Goal: Transaction & Acquisition: Purchase product/service

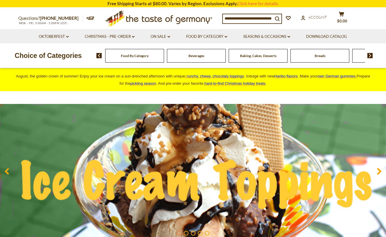
click at [136, 58] on div "Food By Category" at bounding box center [134, 56] width 59 height 14
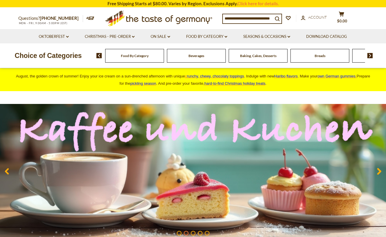
click at [136, 55] on span "Food By Category" at bounding box center [135, 56] width 28 height 4
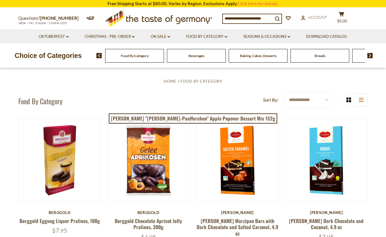
scroll to position [17, 0]
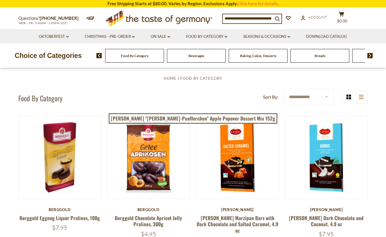
click at [164, 56] on div "Beverages" at bounding box center [134, 56] width 59 height 14
click at [193, 56] on span "Beverages" at bounding box center [196, 56] width 16 height 4
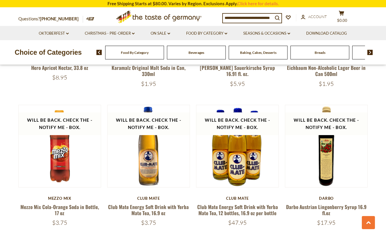
scroll to position [971, 0]
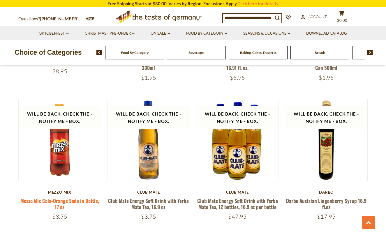
click at [54, 201] on link "Mezzo Mix Cola-Orange Soda in Bottle, 17 oz" at bounding box center [59, 203] width 79 height 13
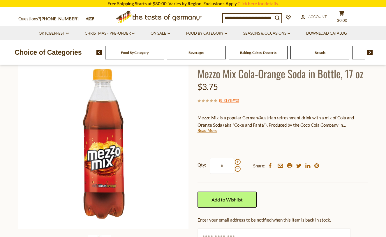
scroll to position [45, 0]
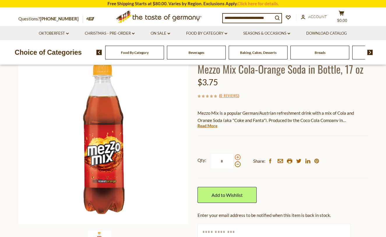
click at [238, 157] on span at bounding box center [238, 157] width 6 height 6
click at [234, 157] on input "*" at bounding box center [222, 161] width 24 height 16
click at [237, 165] on span at bounding box center [238, 164] width 6 height 6
click at [234, 165] on input "*" at bounding box center [222, 161] width 24 height 16
click at [237, 156] on span at bounding box center [238, 157] width 6 height 6
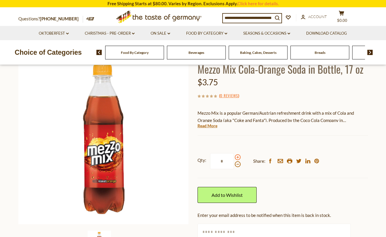
click at [234, 156] on input "*" at bounding box center [222, 161] width 24 height 16
type input "*"
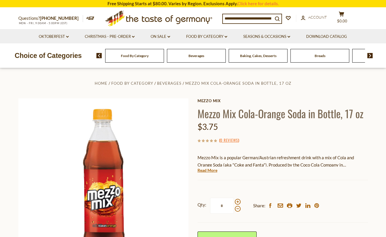
scroll to position [0, 0]
click at [370, 56] on img at bounding box center [370, 55] width 6 height 5
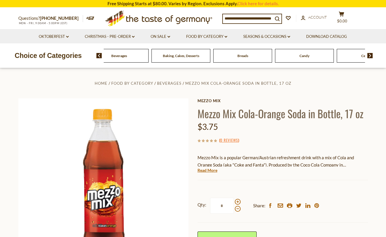
click at [87, 59] on div "Baking, Cakes, Desserts" at bounding box center [57, 56] width 59 height 14
click at [178, 56] on span "Baking, Cakes, Desserts" at bounding box center [181, 56] width 36 height 4
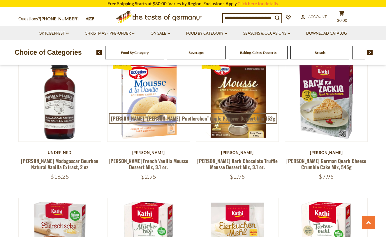
scroll to position [311, 0]
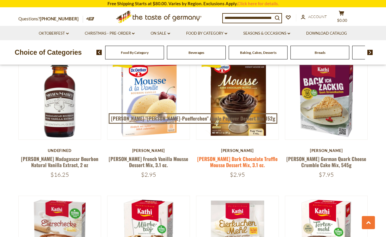
click at [232, 159] on link "[PERSON_NAME] Dark Chocolate Truffle Mousse Dessert Mix, 3.1 oz." at bounding box center [237, 161] width 80 height 13
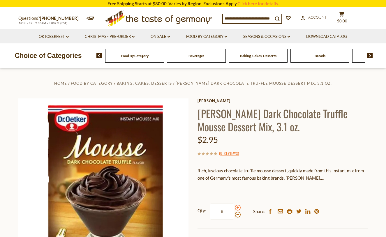
click at [236, 207] on span at bounding box center [238, 208] width 6 height 6
click at [234, 207] on input "*" at bounding box center [222, 212] width 24 height 16
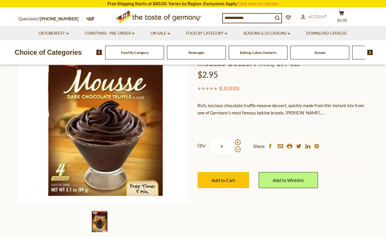
scroll to position [77, 0]
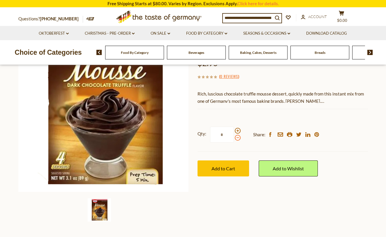
click at [237, 138] on span at bounding box center [238, 138] width 6 height 6
click at [234, 138] on input "*" at bounding box center [222, 135] width 24 height 16
type input "*"
click at [216, 167] on span "Add to Cart" at bounding box center [223, 169] width 24 height 6
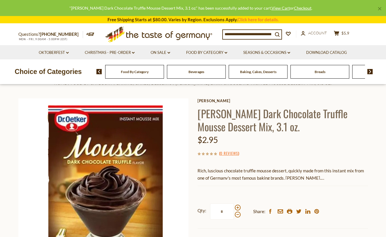
scroll to position [0, 0]
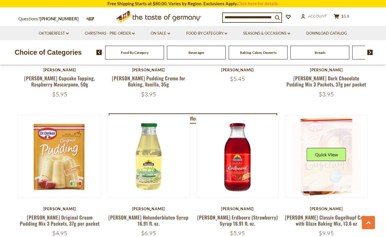
scroll to position [1242, 0]
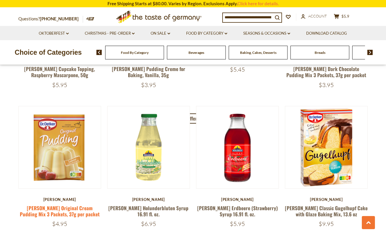
click at [54, 207] on link "[PERSON_NAME] Original Cream Pudding Mix 3 Packets, 37g per packet" at bounding box center [60, 210] width 80 height 13
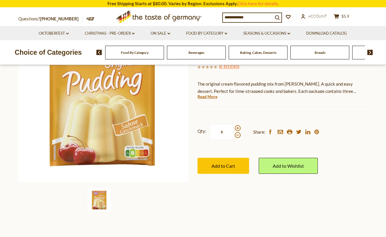
scroll to position [87, 0]
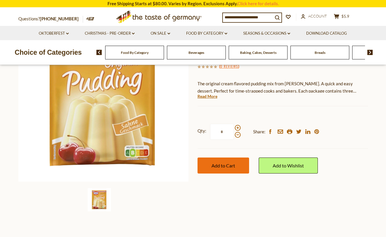
click at [229, 164] on span "Add to Cart" at bounding box center [223, 166] width 24 height 6
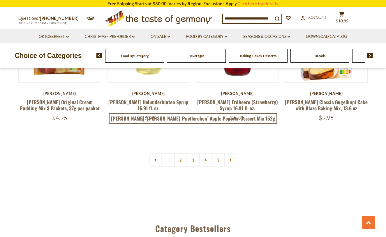
scroll to position [1350, 0]
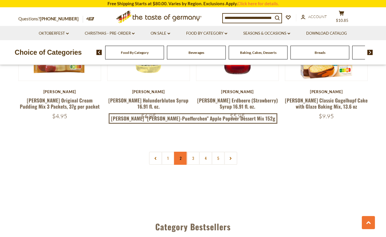
click at [180, 157] on link "2" at bounding box center [180, 158] width 13 height 13
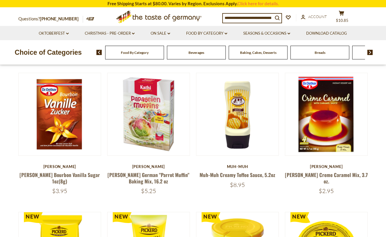
scroll to position [147, 0]
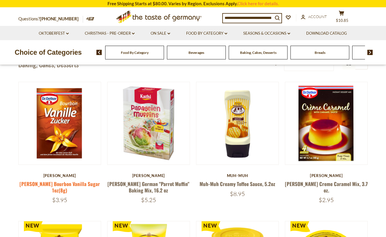
click at [64, 184] on link "[PERSON_NAME] Bourbon Vanilla Sugar 1oz(8g)" at bounding box center [60, 186] width 80 height 13
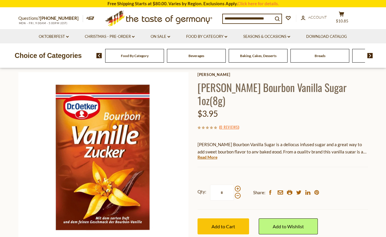
scroll to position [27, 0]
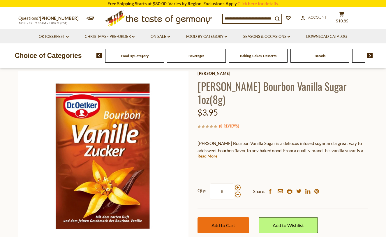
click at [224, 223] on span "Add to Cart" at bounding box center [223, 226] width 24 height 6
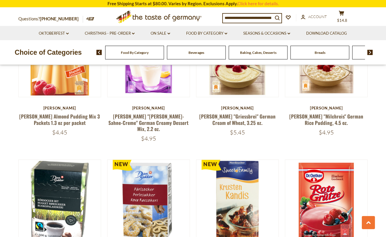
scroll to position [495, 0]
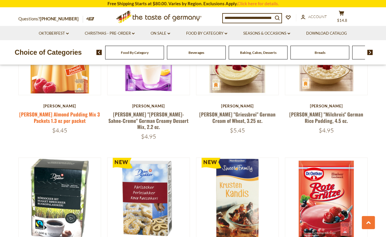
click at [54, 114] on link "[PERSON_NAME] Almond Pudding Mix 3 Packets 1.3 oz per packet" at bounding box center [59, 117] width 81 height 13
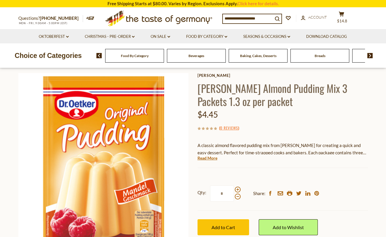
scroll to position [63, 0]
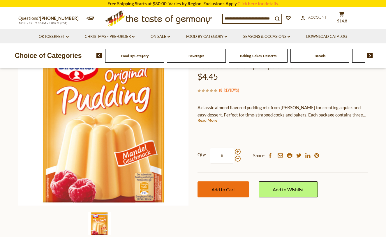
click at [214, 185] on button "Add to Cart" at bounding box center [223, 189] width 52 height 16
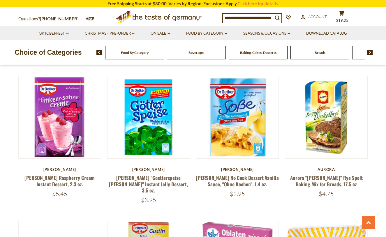
scroll to position [862, 0]
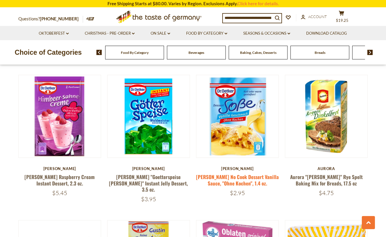
click at [233, 173] on link "[PERSON_NAME] No Cook Dessert Vanilla Sauce, "Ohne Kochen", 1.4 oz." at bounding box center [237, 179] width 83 height 13
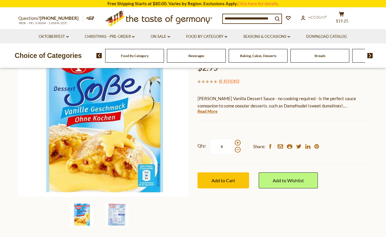
scroll to position [74, 0]
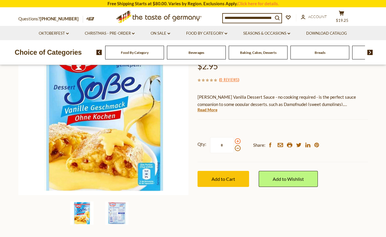
click at [237, 141] on span at bounding box center [238, 141] width 6 height 6
click at [234, 141] on input "*" at bounding box center [222, 145] width 24 height 16
type input "*"
click at [221, 178] on span "Add to Cart" at bounding box center [223, 179] width 24 height 6
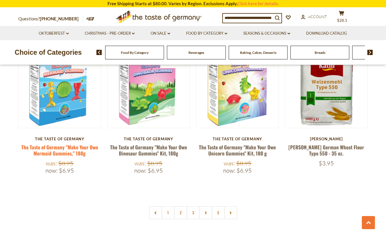
scroll to position [1316, 0]
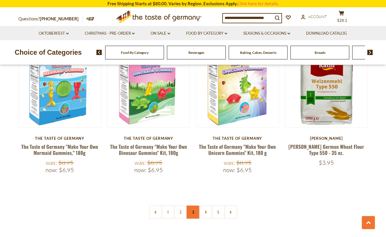
click at [193, 206] on link "3" at bounding box center [192, 212] width 13 height 13
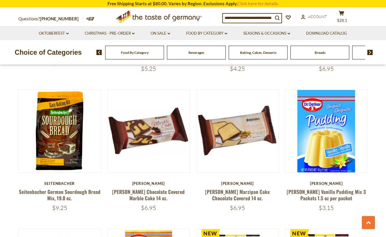
scroll to position [1134, 0]
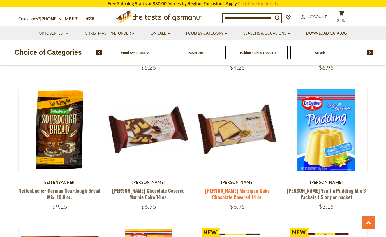
click at [223, 187] on link "[PERSON_NAME] Marzipan Cake Chocolate Covered 14 oz." at bounding box center [237, 193] width 65 height 13
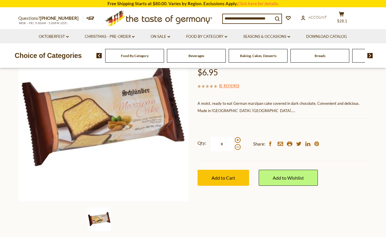
scroll to position [75, 0]
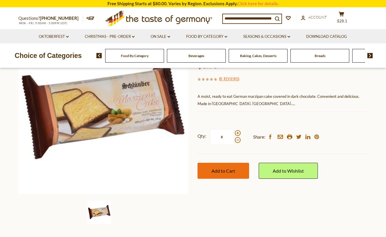
click at [232, 172] on span "Add to Cart" at bounding box center [223, 171] width 24 height 6
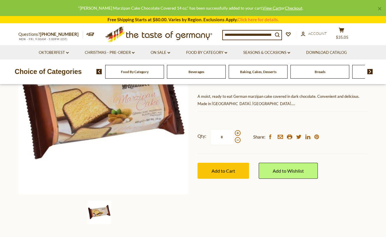
click at [370, 70] on img at bounding box center [370, 71] width 6 height 5
click at [370, 72] on img at bounding box center [370, 71] width 6 height 5
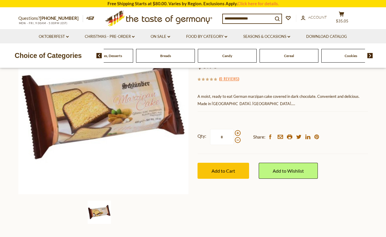
click at [225, 56] on span "Candy" at bounding box center [227, 56] width 10 height 4
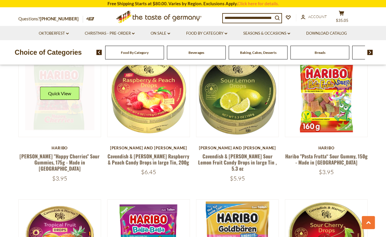
scroll to position [465, 0]
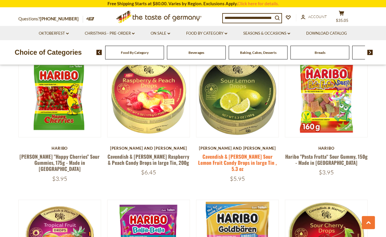
click at [229, 153] on link "Cavendish & [PERSON_NAME] Sour Lemon Fruit Candy Drops in large Tin , 5.3 oz" at bounding box center [237, 163] width 79 height 20
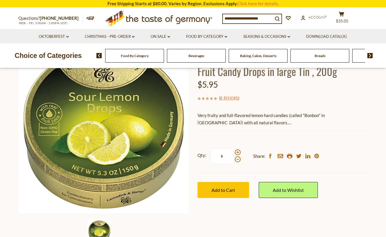
scroll to position [59, 0]
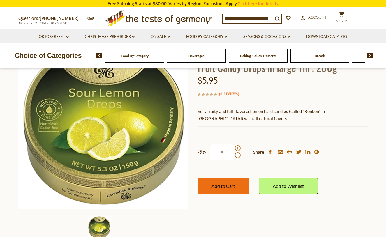
click at [215, 190] on button "Add to Cart" at bounding box center [223, 186] width 52 height 16
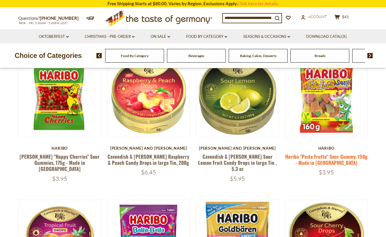
click at [320, 153] on link "Haribo "Pasta Frutta“ Sour Gummy, 150g - Made in [GEOGRAPHIC_DATA]" at bounding box center [326, 159] width 82 height 13
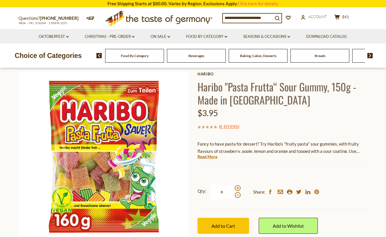
scroll to position [31, 0]
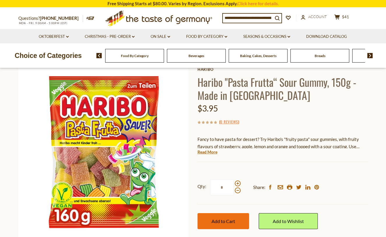
click at [214, 219] on span "Add to Cart" at bounding box center [223, 221] width 24 height 6
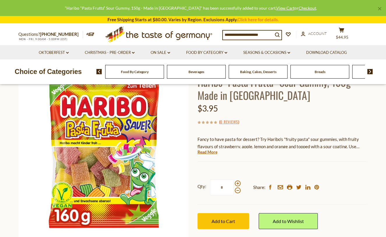
click at [370, 71] on img at bounding box center [370, 71] width 6 height 5
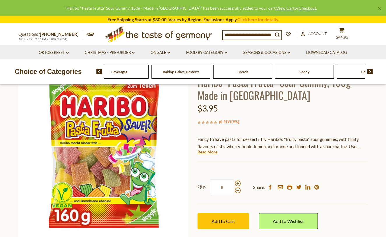
click at [370, 71] on img at bounding box center [370, 71] width 6 height 5
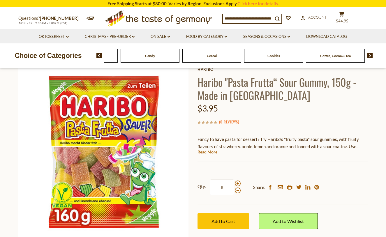
click at [370, 71] on div "Home Food By Category Candy Haribo "Pasta Frutta“ Sour Gummy, 150g - Made in Ge…" at bounding box center [193, 160] width 358 height 224
click at [369, 56] on img at bounding box center [370, 55] width 6 height 5
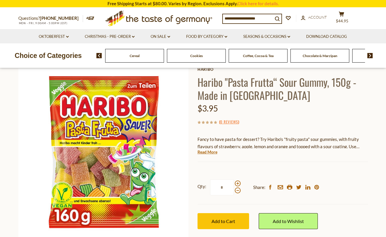
click at [369, 56] on img at bounding box center [370, 55] width 6 height 5
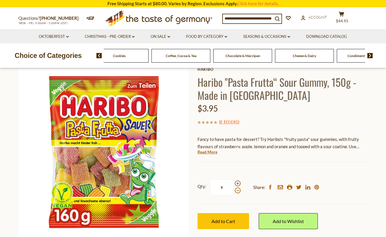
click at [369, 56] on img at bounding box center [370, 55] width 6 height 5
click at [300, 57] on span "Condiments, Seasonings" at bounding box center [288, 56] width 37 height 4
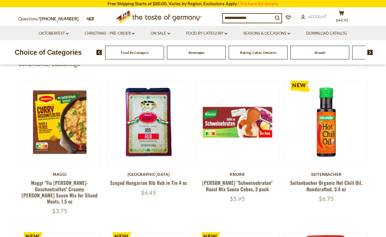
scroll to position [151, 0]
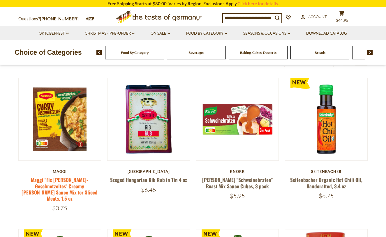
click at [59, 183] on link "Maggi "Fix [PERSON_NAME]-Geschnetzeltes" Creamy [PERSON_NAME] Sauce Mix for Sli…" at bounding box center [60, 189] width 76 height 26
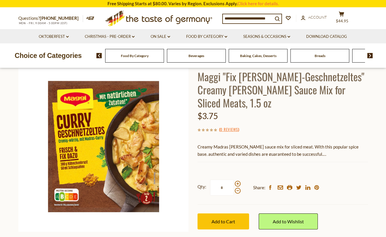
scroll to position [46, 0]
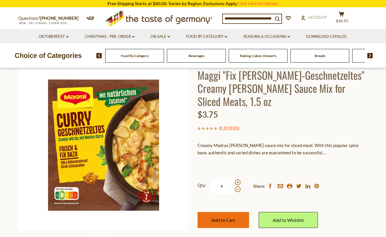
click at [228, 217] on span "Add to Cart" at bounding box center [223, 220] width 24 height 6
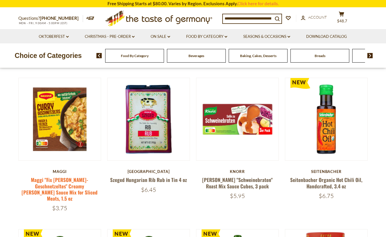
click at [63, 183] on link "Maggi "Fix [PERSON_NAME]-Geschnetzeltes" Creamy [PERSON_NAME] Sauce Mix for Sli…" at bounding box center [60, 189] width 76 height 26
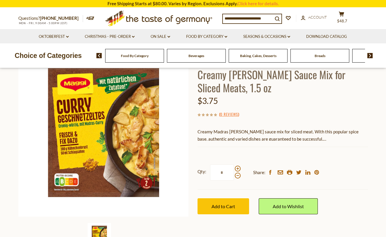
scroll to position [64, 0]
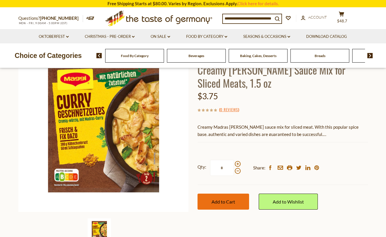
click at [230, 199] on span "Add to Cart" at bounding box center [223, 202] width 24 height 6
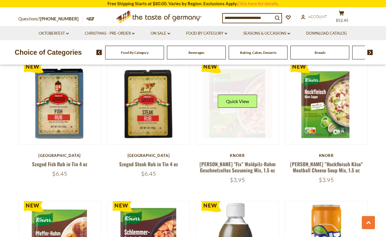
scroll to position [632, 0]
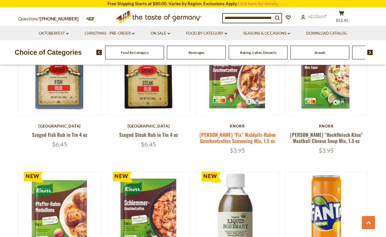
click at [231, 131] on link "[PERSON_NAME] "Fix” Waldpilz-Rahm Geschnetzeltes Seasoning Mix, 1.5 oz" at bounding box center [238, 137] width 76 height 13
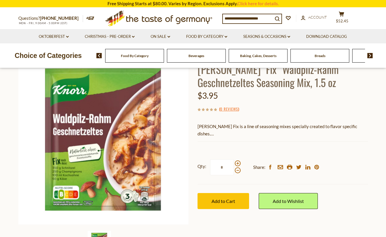
scroll to position [51, 0]
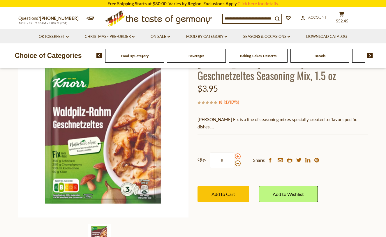
click at [237, 155] on span at bounding box center [238, 156] width 6 height 6
click at [234, 155] on input "*" at bounding box center [222, 160] width 24 height 16
type input "*"
click at [218, 193] on span "Add to Cart" at bounding box center [223, 194] width 24 height 6
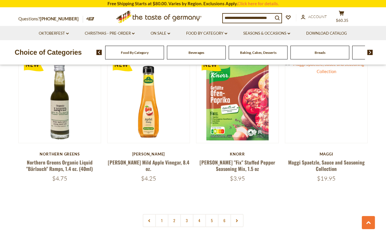
scroll to position [1307, 0]
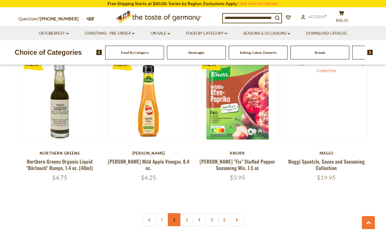
click at [172, 213] on link "2" at bounding box center [174, 219] width 13 height 13
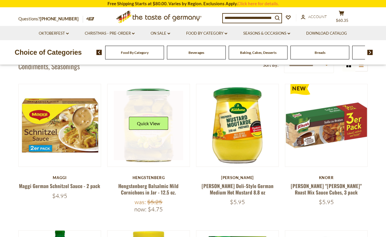
scroll to position [146, 0]
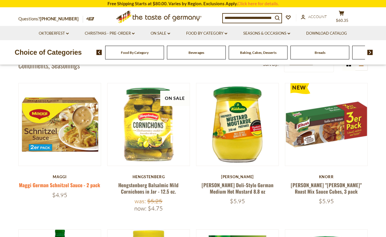
click at [76, 184] on link "Maggi German Schnitzel Sauce - 2 pack" at bounding box center [59, 184] width 81 height 7
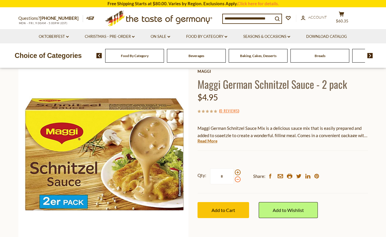
scroll to position [29, 0]
click at [227, 207] on span "Add to Cart" at bounding box center [223, 210] width 24 height 6
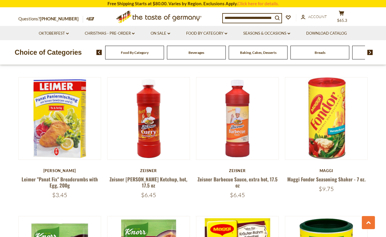
scroll to position [444, 0]
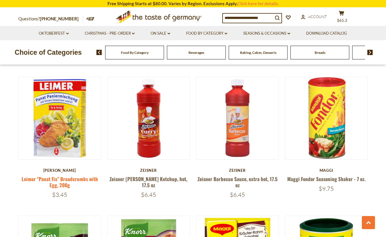
click at [80, 175] on link "Leimer "Panat Fix" Breadcrumbs with Egg, 200g" at bounding box center [60, 181] width 76 height 13
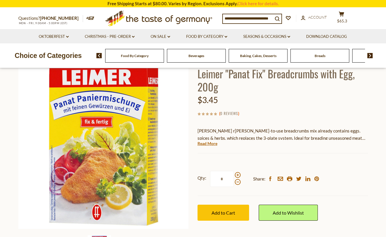
scroll to position [40, 0]
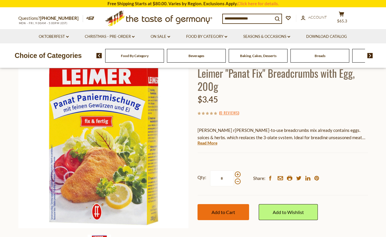
click at [219, 213] on span "Add to Cart" at bounding box center [223, 212] width 24 height 6
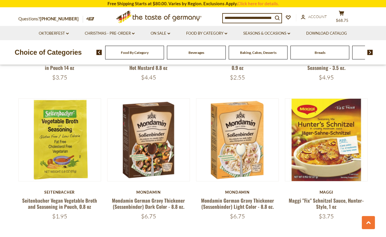
scroll to position [1266, 0]
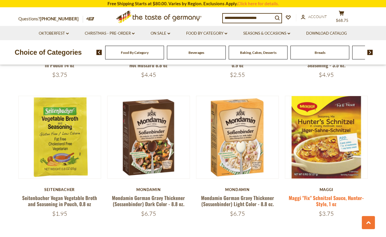
click at [336, 194] on link "Maggi "Fix" Schnitzel Sauce, Hunter-Style, 1 oz" at bounding box center [326, 200] width 75 height 13
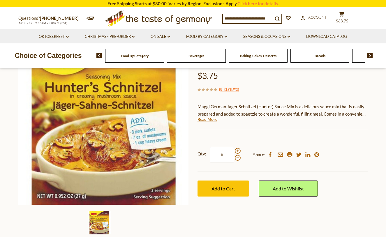
scroll to position [66, 0]
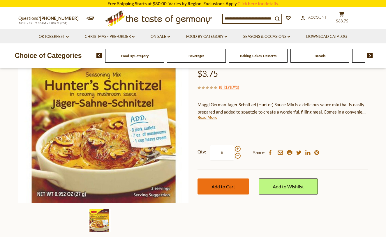
click at [227, 186] on span "Add to Cart" at bounding box center [223, 187] width 24 height 6
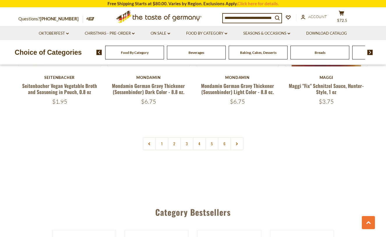
scroll to position [1377, 0]
click at [171, 137] on link "2" at bounding box center [174, 143] width 13 height 13
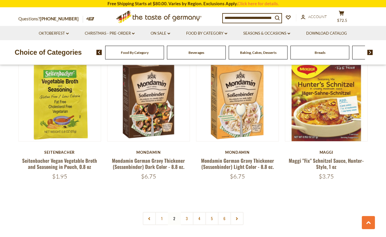
scroll to position [1306, 0]
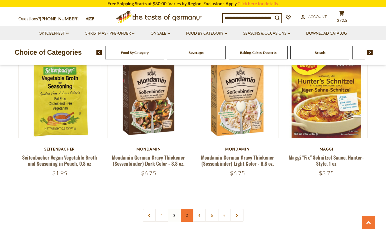
click at [188, 209] on link "3" at bounding box center [186, 215] width 13 height 13
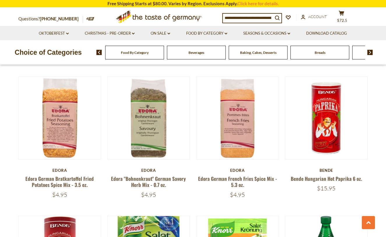
scroll to position [576, 0]
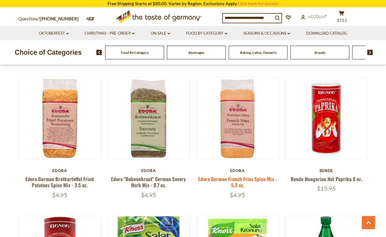
click at [224, 175] on link "Edora German French Fries Spice Mix - 5.3 oz." at bounding box center [237, 181] width 79 height 13
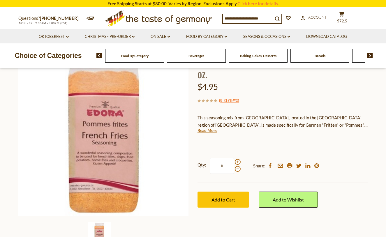
scroll to position [55, 0]
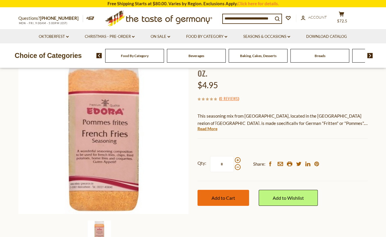
click at [218, 197] on span "Add to Cart" at bounding box center [223, 198] width 24 height 6
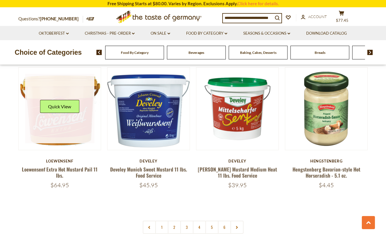
scroll to position [1293, 0]
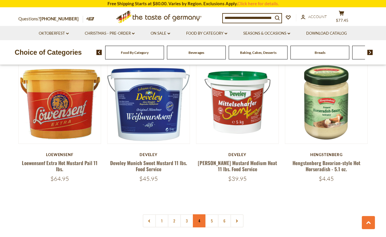
click at [198, 214] on link "4" at bounding box center [199, 220] width 13 height 13
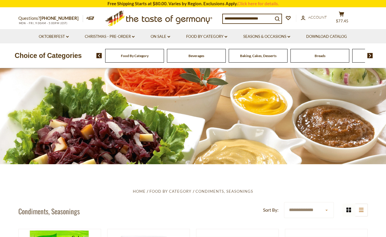
scroll to position [0, 0]
click at [344, 15] on icon "cart" at bounding box center [342, 14] width 6 height 5
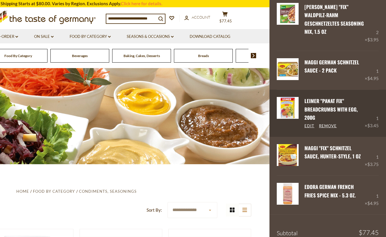
scroll to position [466, 0]
